Goal: Find specific page/section: Find specific page/section

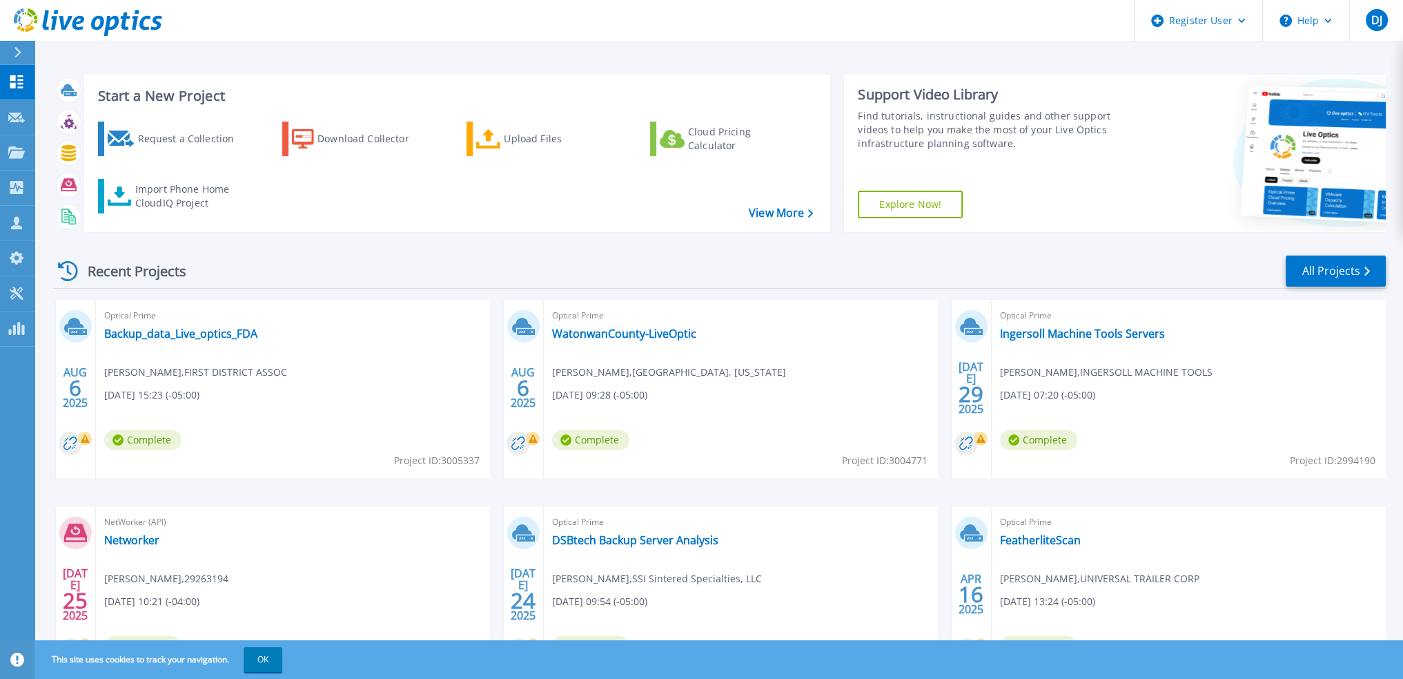
click at [26, 56] on div at bounding box center [23, 52] width 22 height 23
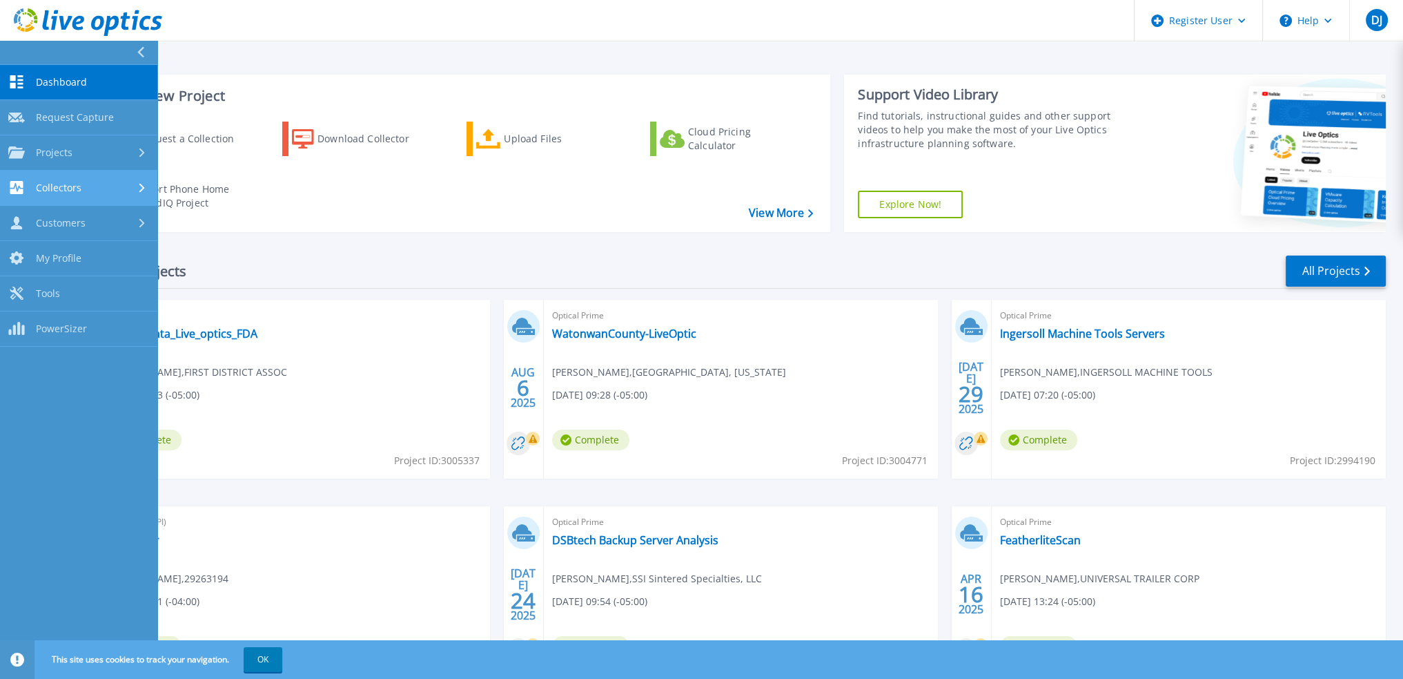
click at [145, 184] on div at bounding box center [143, 187] width 12 height 11
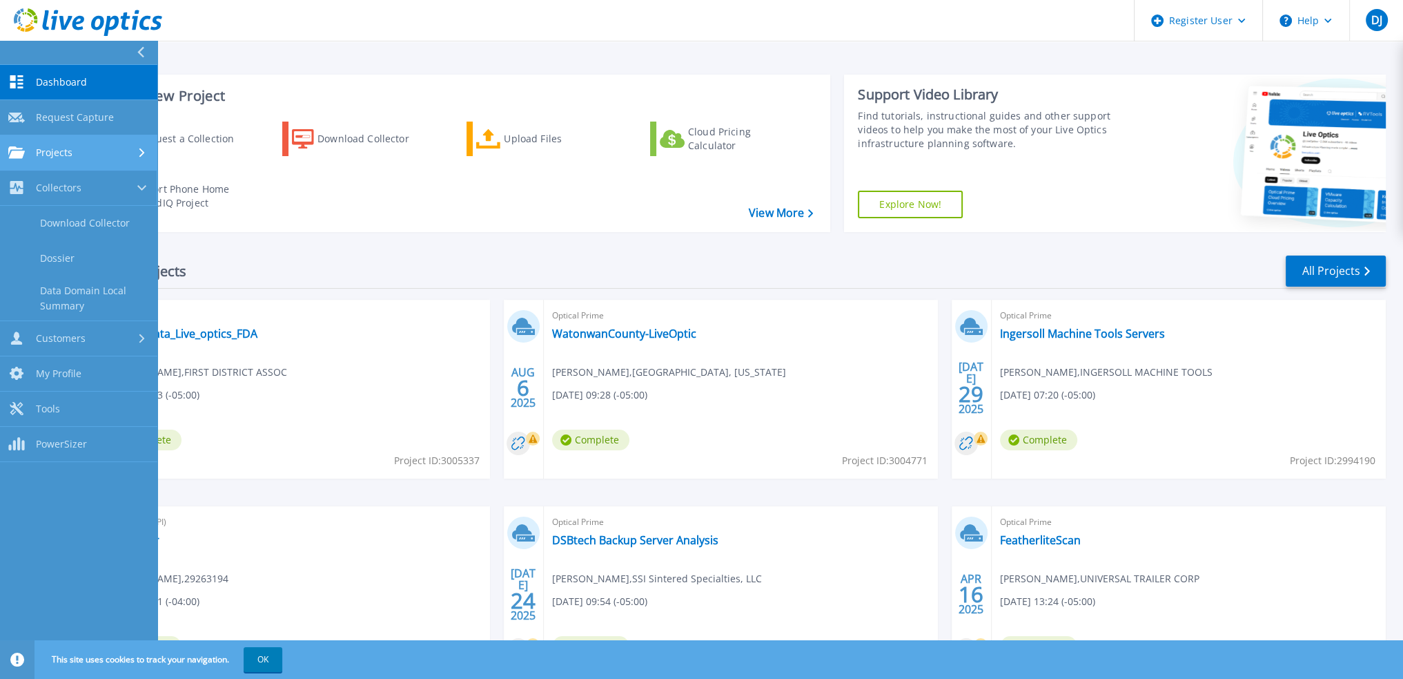
click at [121, 168] on link "Projects Projects" at bounding box center [78, 152] width 157 height 35
click at [100, 186] on link "Search Projects" at bounding box center [78, 188] width 157 height 35
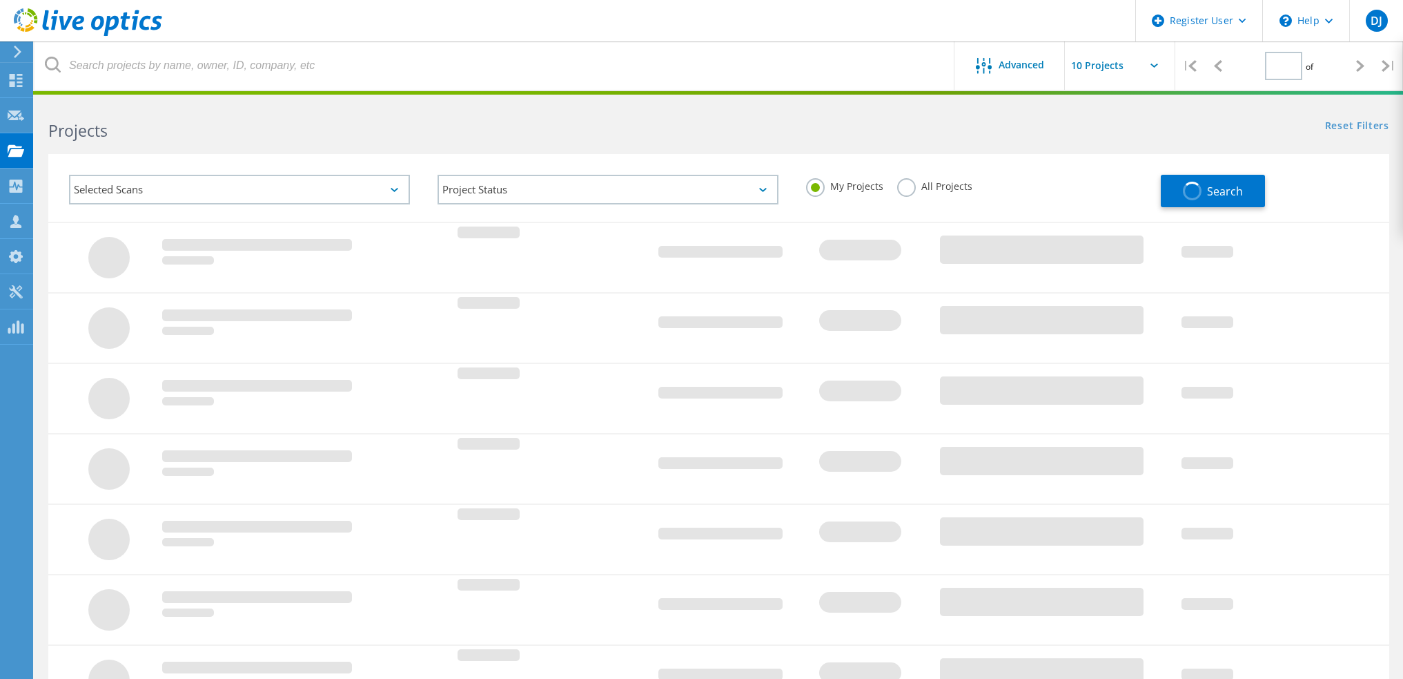
type input "1"
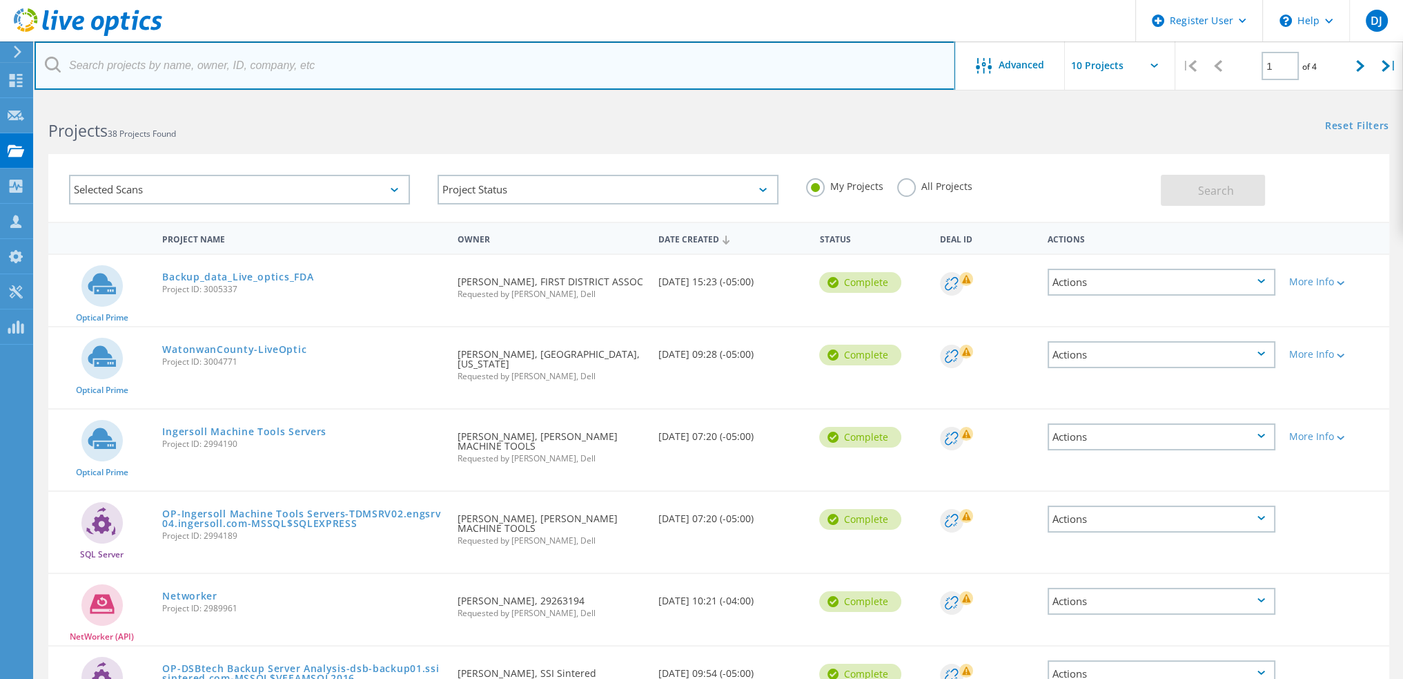
click at [217, 73] on input "text" at bounding box center [495, 65] width 921 height 48
paste input "banhalt@anbmntn.com"
drag, startPoint x: 116, startPoint y: 66, endPoint x: 68, endPoint y: 66, distance: 47.6
click at [68, 66] on input "banhalt@anbmntn.com" at bounding box center [495, 65] width 921 height 48
type input "anbmntn.com"
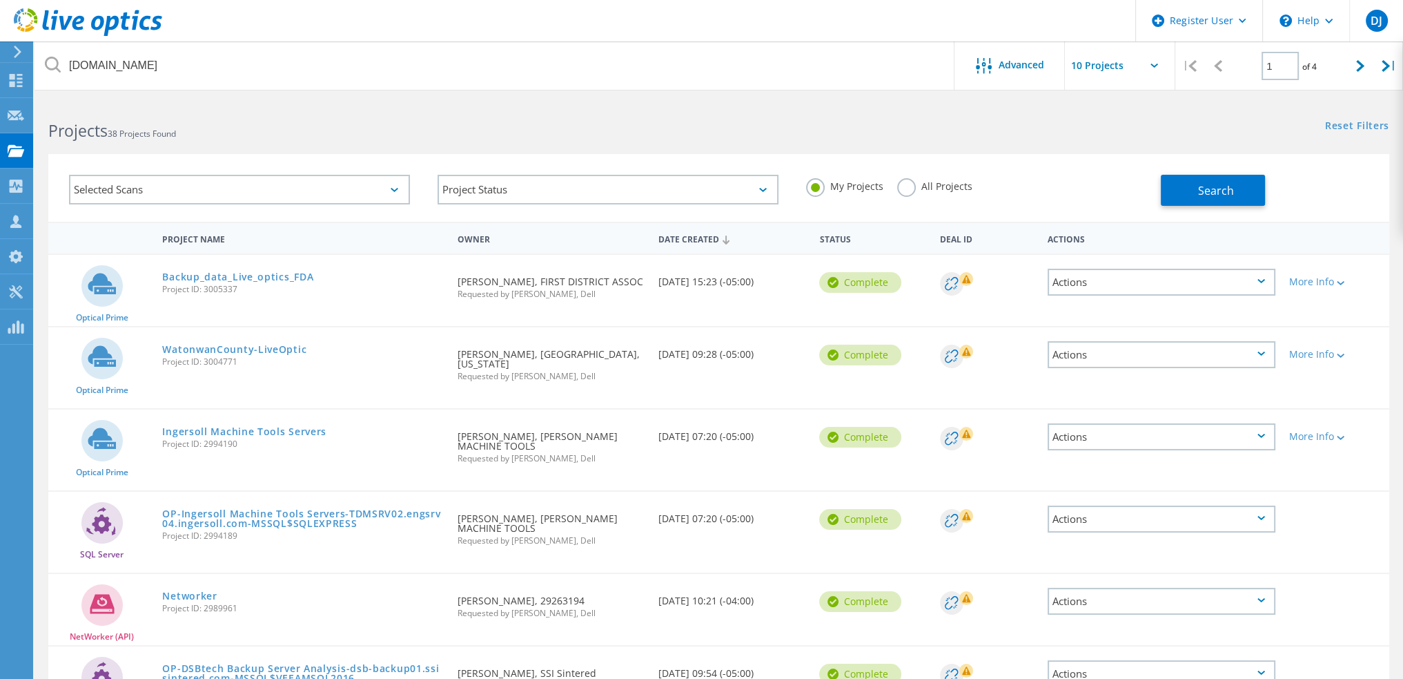
click at [351, 152] on div "Selected Scans Project Status In Progress Complete Published Anonymous Archived…" at bounding box center [719, 179] width 1369 height 85
click at [939, 183] on label "All Projects" at bounding box center [934, 184] width 75 height 13
click at [0, 0] on input "All Projects" at bounding box center [0, 0] width 0 height 0
click at [1230, 197] on span "Search" at bounding box center [1216, 190] width 36 height 15
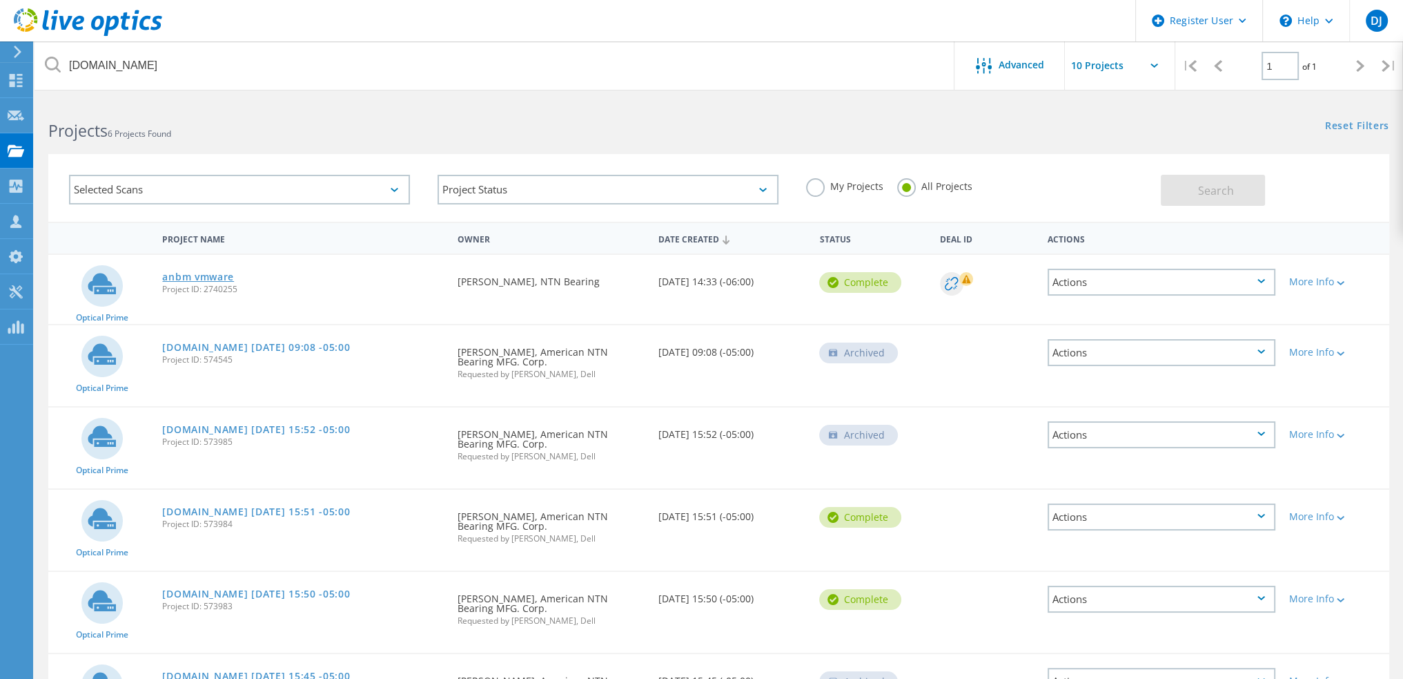
click at [199, 272] on link "anbm vmware" at bounding box center [198, 277] width 72 height 10
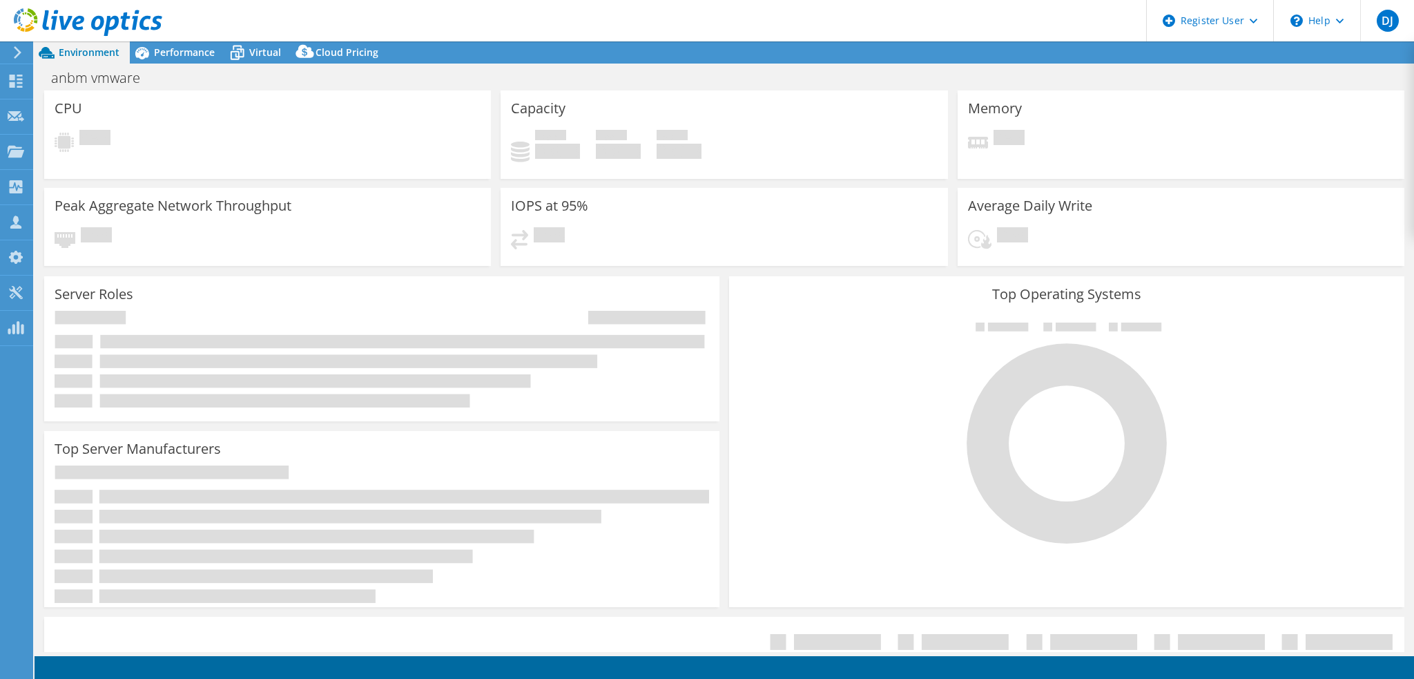
select select "USD"
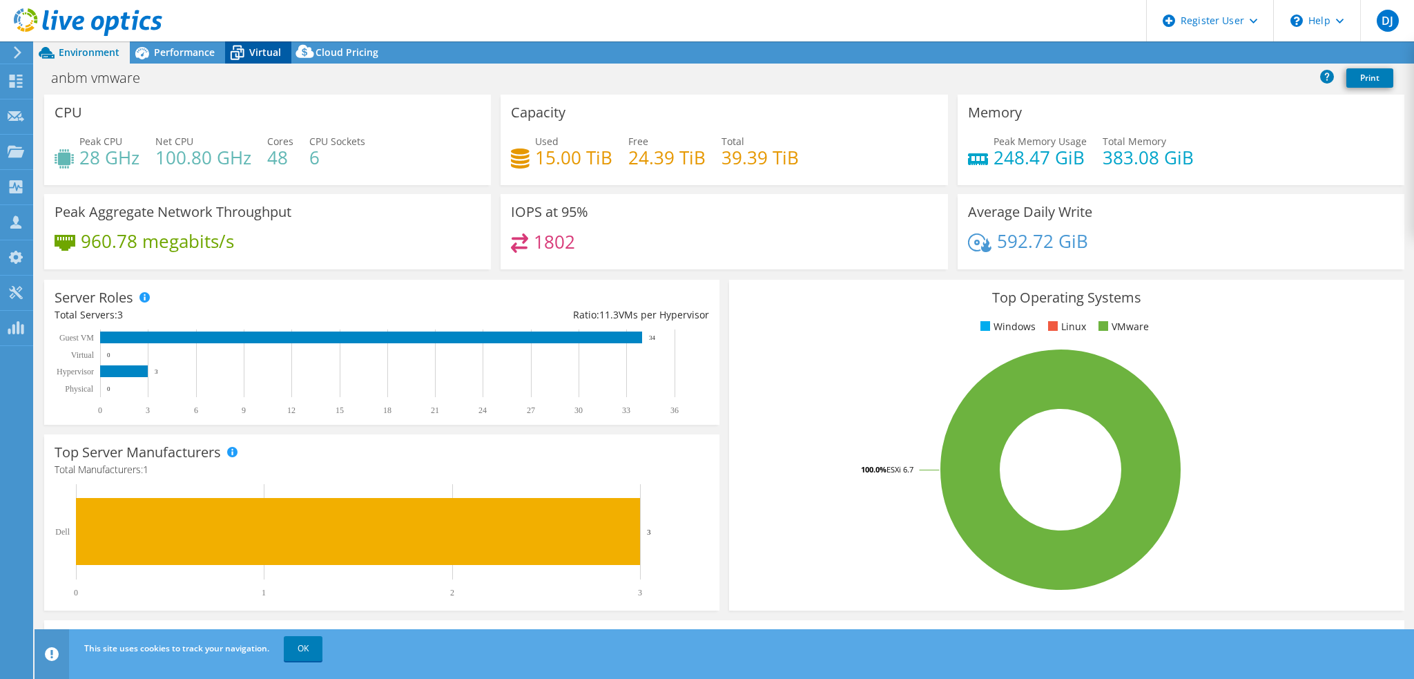
click at [258, 53] on span "Virtual" at bounding box center [265, 52] width 32 height 13
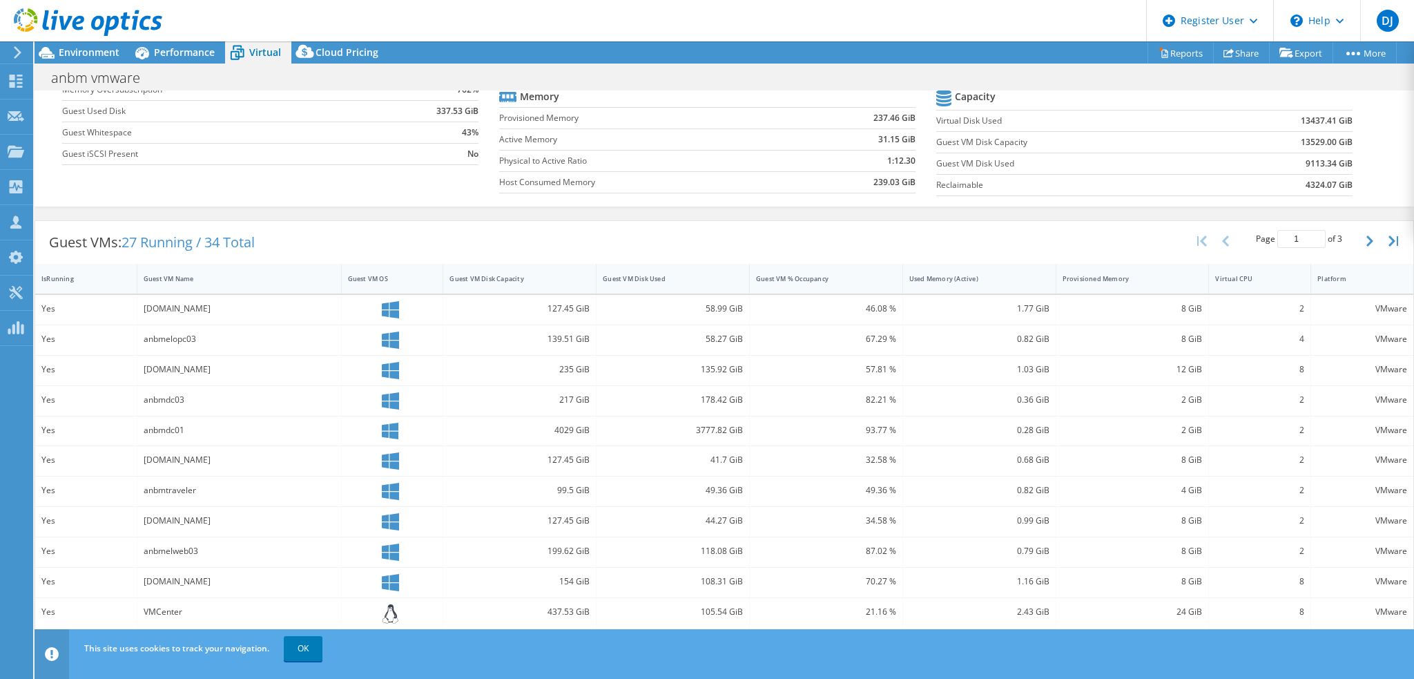
scroll to position [37, 0]
